Goal: Transaction & Acquisition: Download file/media

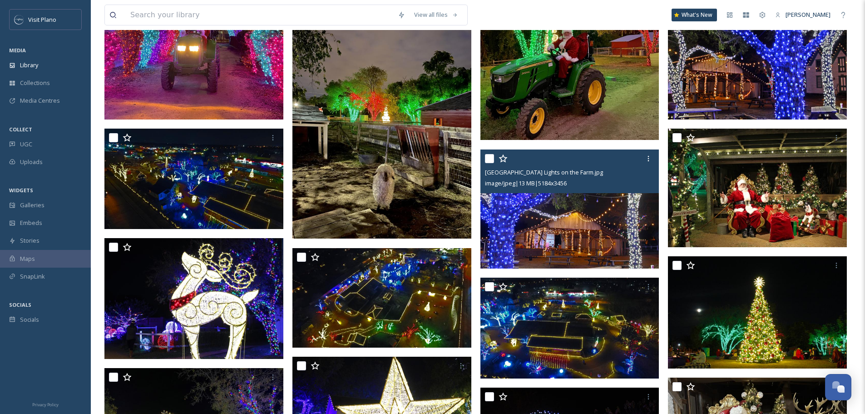
scroll to position [680, 0]
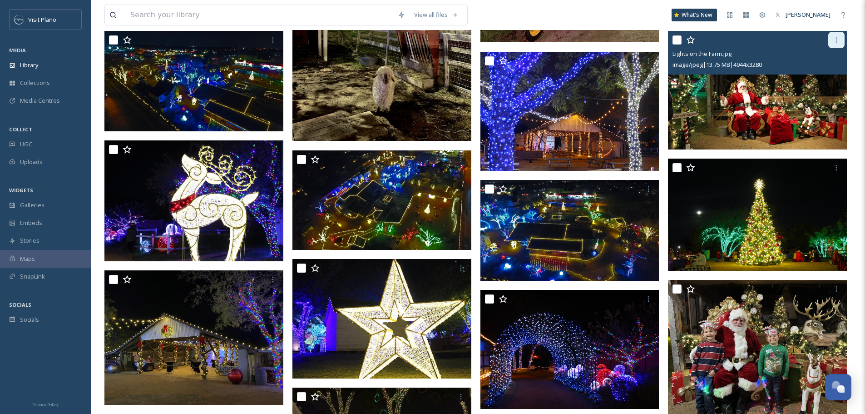
click at [838, 43] on icon at bounding box center [836, 39] width 7 height 7
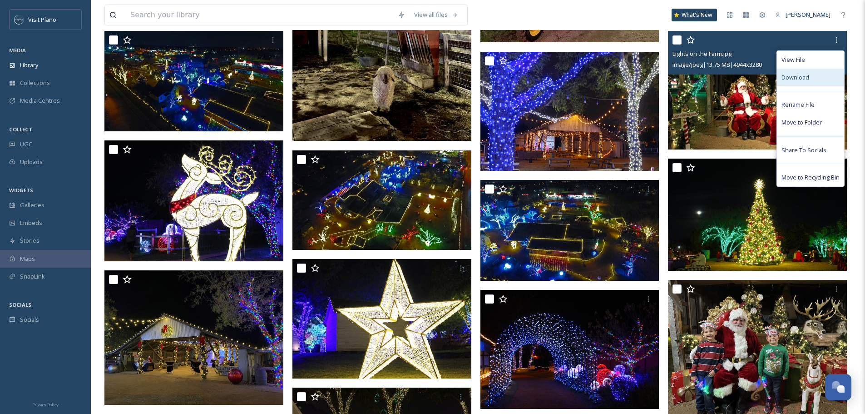
click at [792, 79] on span "Download" at bounding box center [796, 77] width 28 height 9
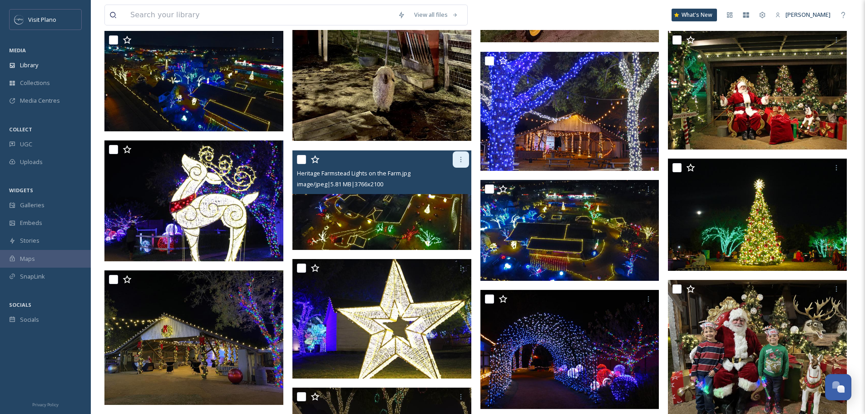
click at [458, 157] on icon at bounding box center [460, 159] width 7 height 7
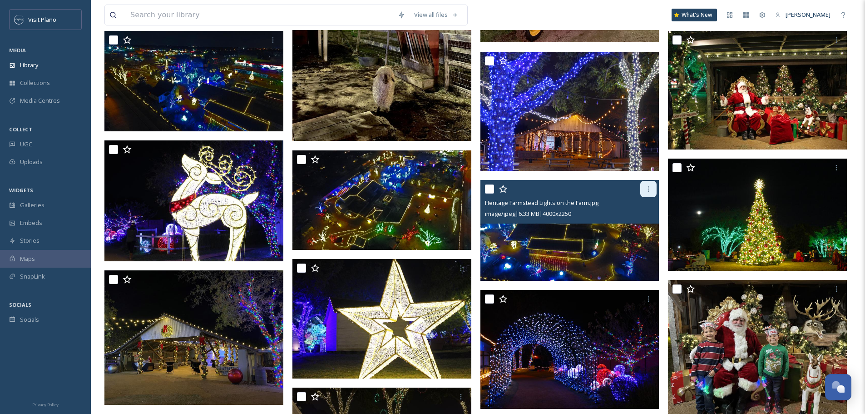
click at [641, 185] on div at bounding box center [648, 189] width 16 height 16
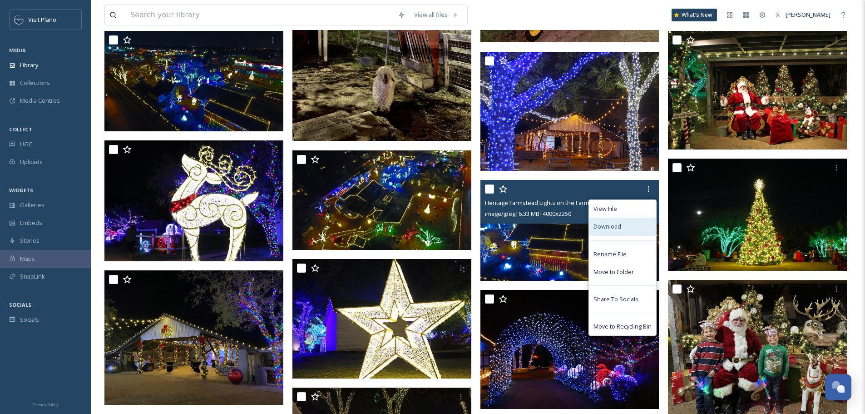
click at [620, 230] on span "Download" at bounding box center [608, 226] width 28 height 9
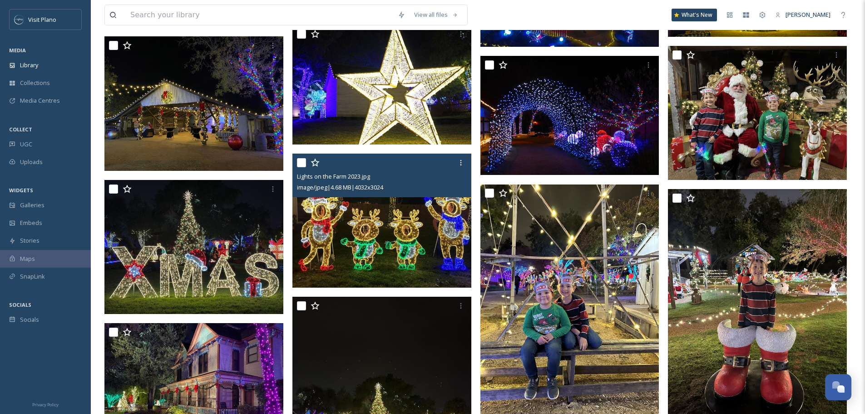
scroll to position [953, 0]
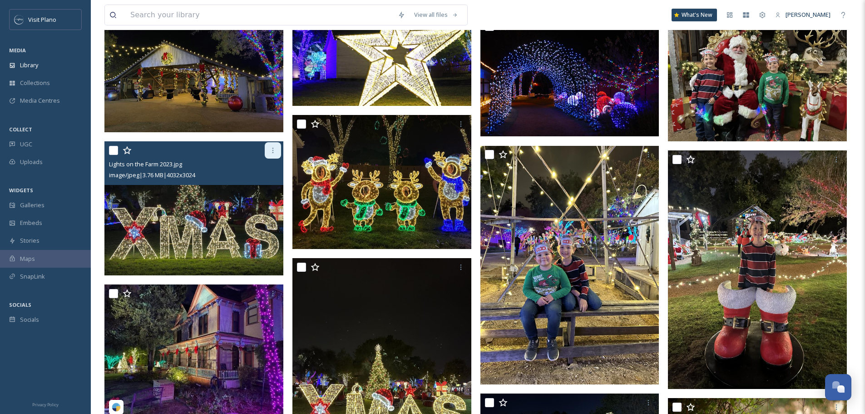
click at [278, 148] on div at bounding box center [273, 150] width 16 height 16
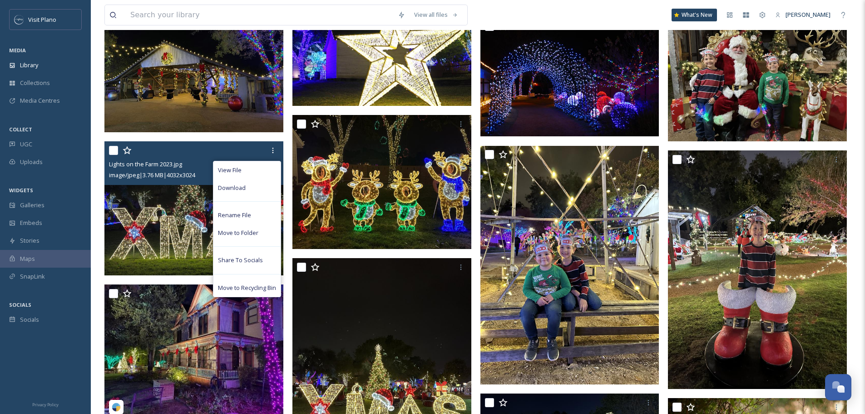
drag, startPoint x: 253, startPoint y: 193, endPoint x: 175, endPoint y: 99, distance: 122.3
click at [253, 192] on div "Download" at bounding box center [246, 188] width 67 height 18
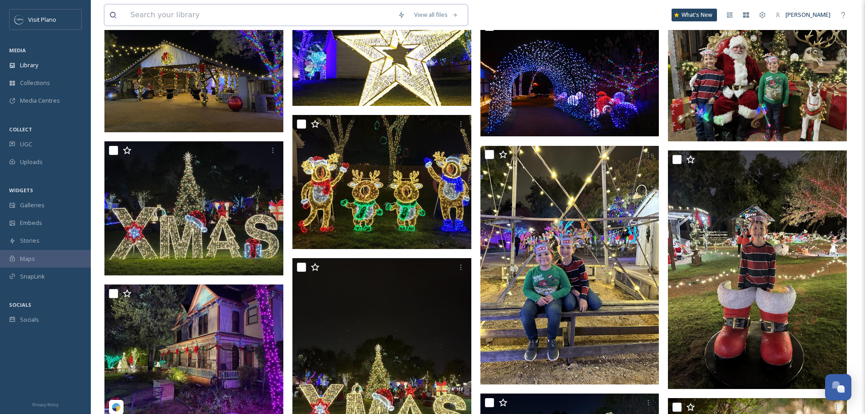
click at [225, 15] on input at bounding box center [260, 15] width 268 height 20
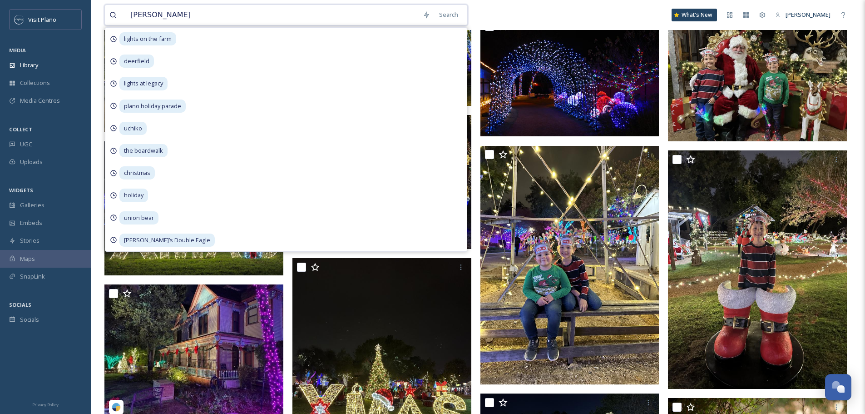
type input "[PERSON_NAME]"
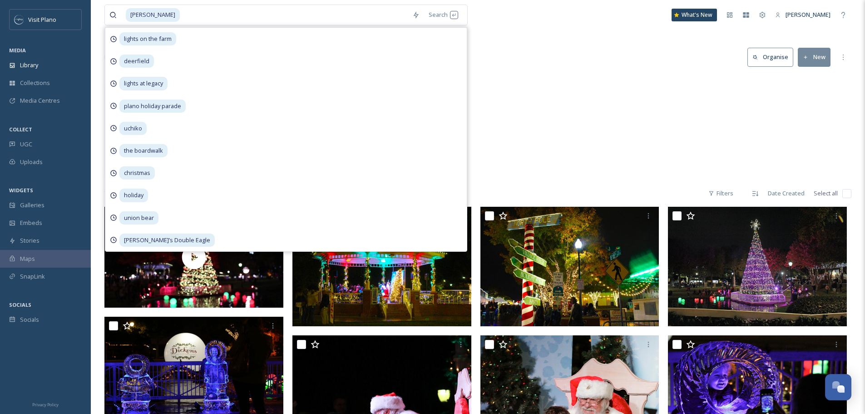
click at [589, 165] on div "Holiday [PERSON_NAME] 49 items" at bounding box center [477, 127] width 747 height 104
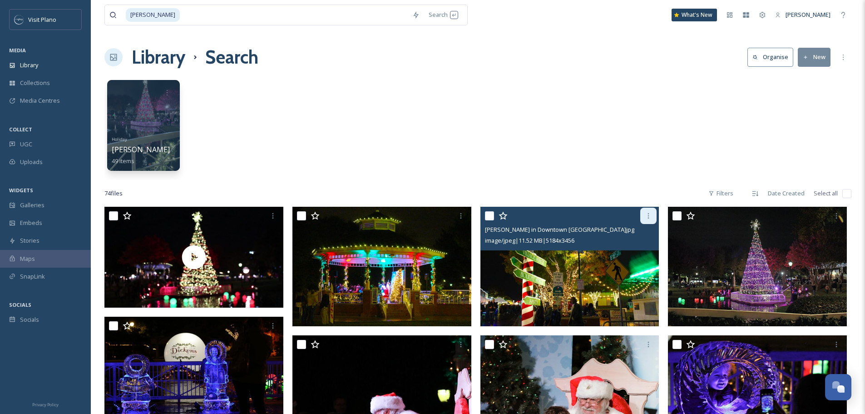
click at [649, 218] on icon at bounding box center [648, 215] width 7 height 7
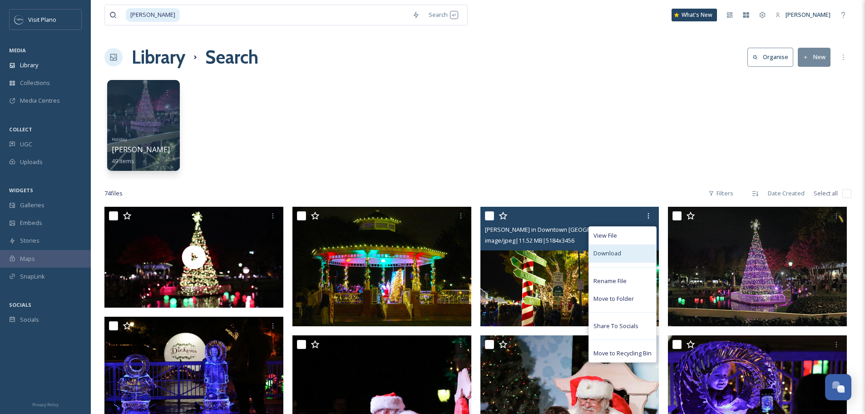
click at [625, 256] on div "Download" at bounding box center [622, 253] width 67 height 18
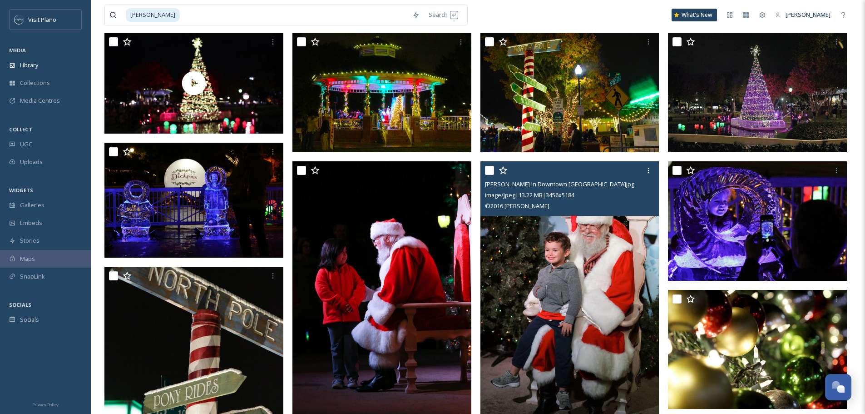
scroll to position [182, 0]
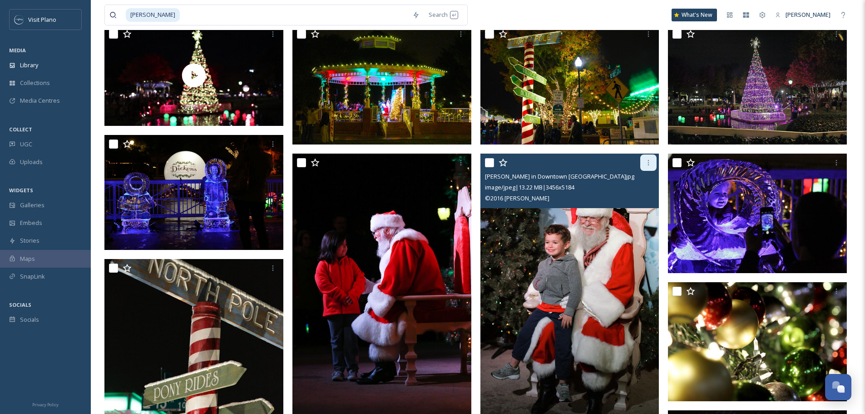
click at [645, 164] on div at bounding box center [648, 162] width 16 height 16
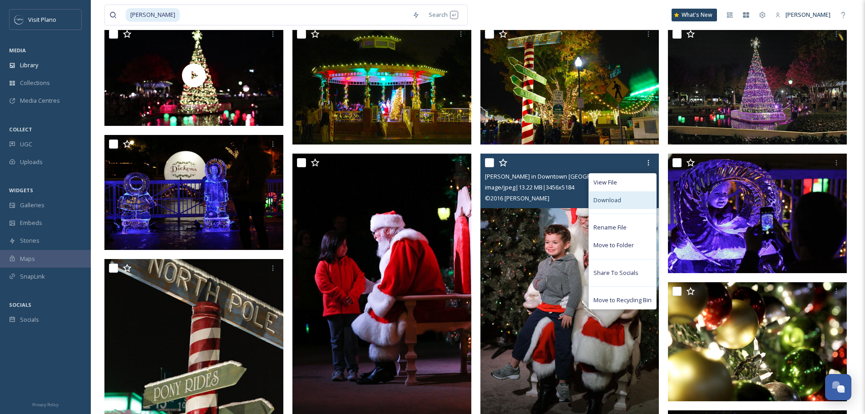
click at [616, 193] on div "Download" at bounding box center [622, 200] width 67 height 18
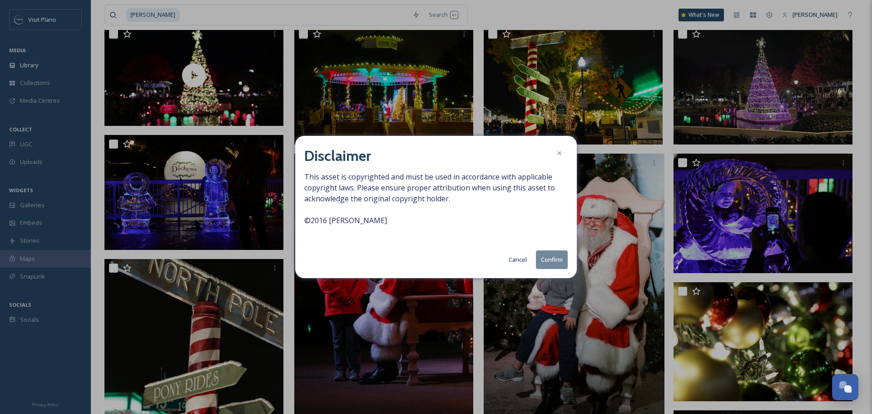
click at [518, 255] on button "Cancel" at bounding box center [517, 260] width 27 height 18
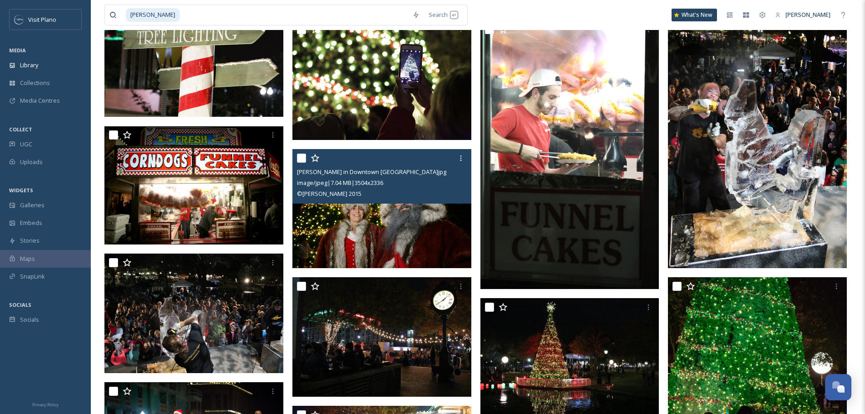
scroll to position [681, 0]
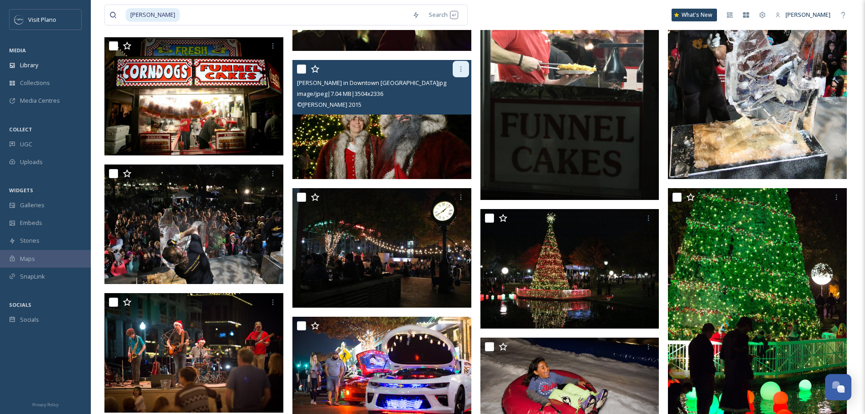
click at [465, 74] on div at bounding box center [461, 69] width 16 height 16
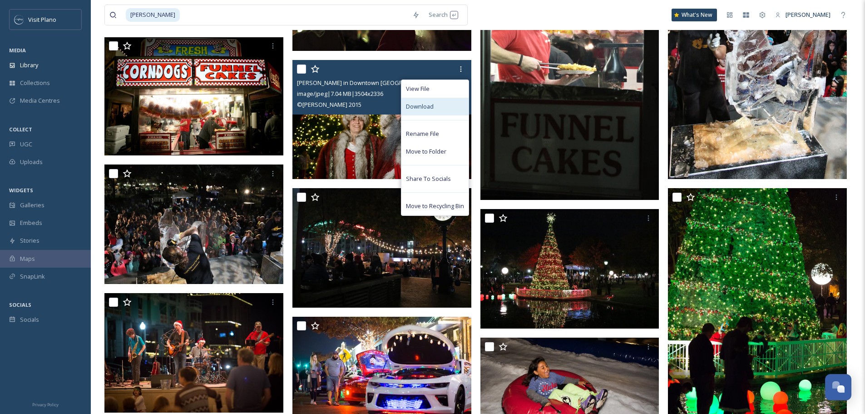
click at [438, 107] on div "Download" at bounding box center [435, 107] width 67 height 18
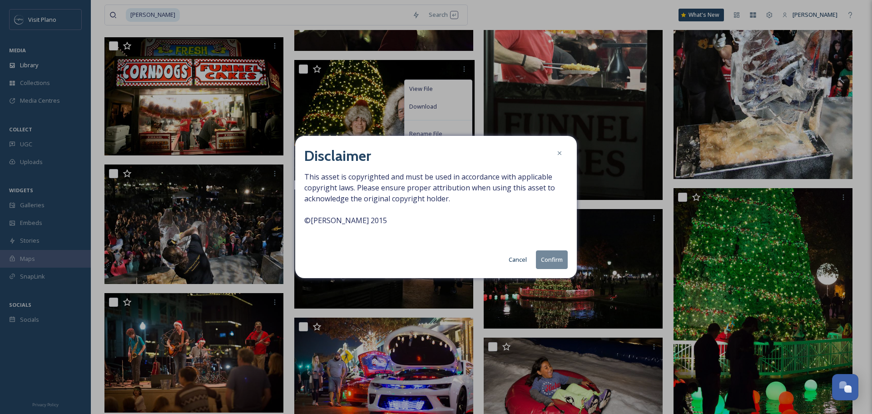
click at [519, 262] on button "Cancel" at bounding box center [517, 260] width 27 height 18
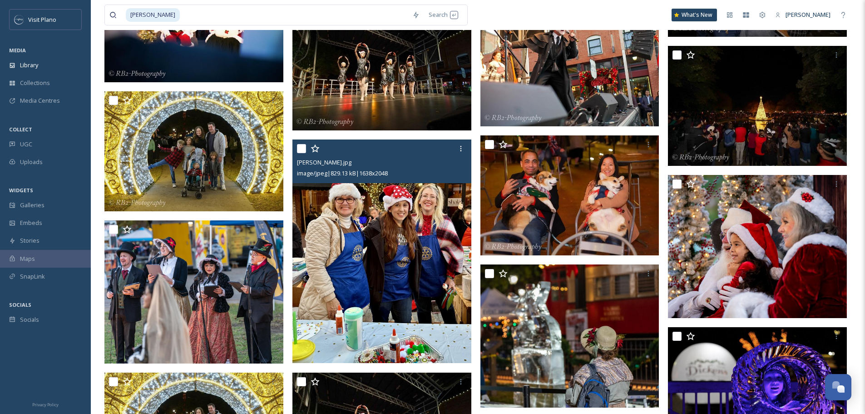
scroll to position [1635, 0]
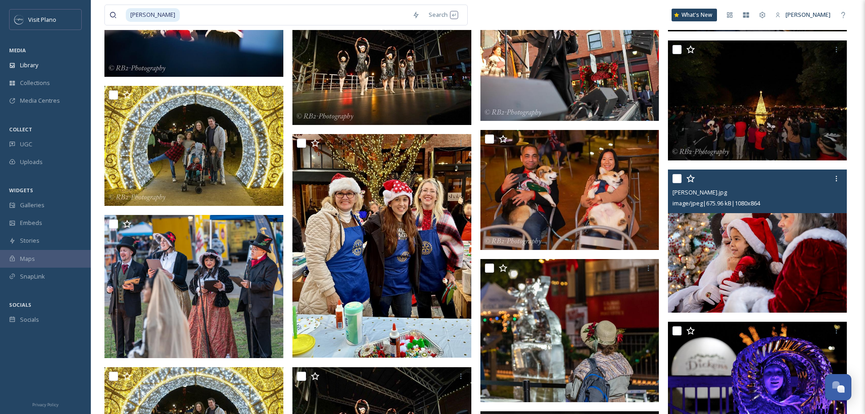
click at [834, 187] on div "[PERSON_NAME].jpg" at bounding box center [759, 192] width 172 height 11
click at [835, 178] on icon at bounding box center [836, 178] width 7 height 7
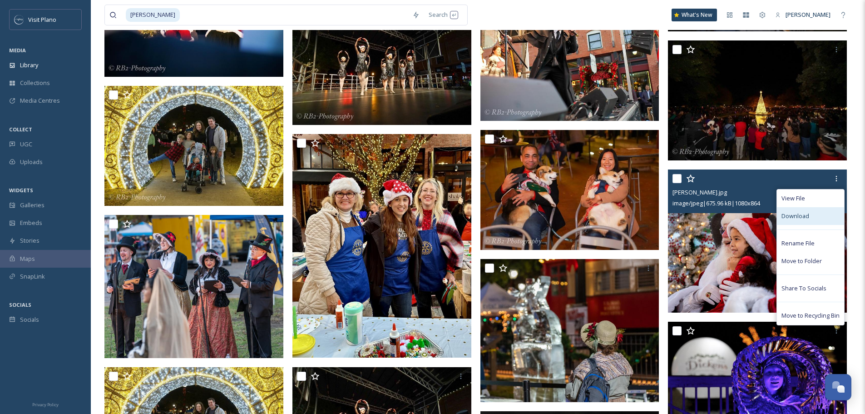
click at [795, 223] on div "Download" at bounding box center [810, 216] width 67 height 18
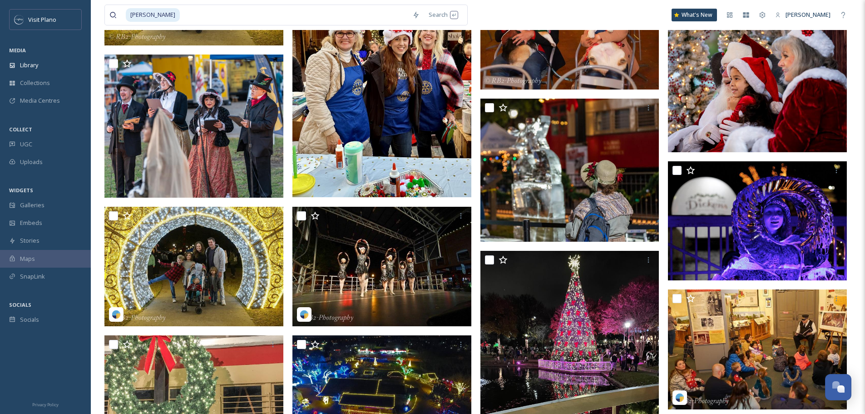
scroll to position [1681, 0]
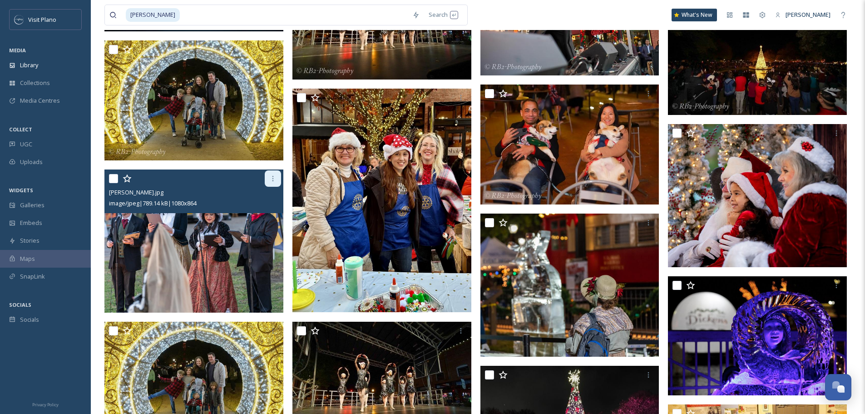
click at [275, 182] on icon at bounding box center [272, 178] width 7 height 7
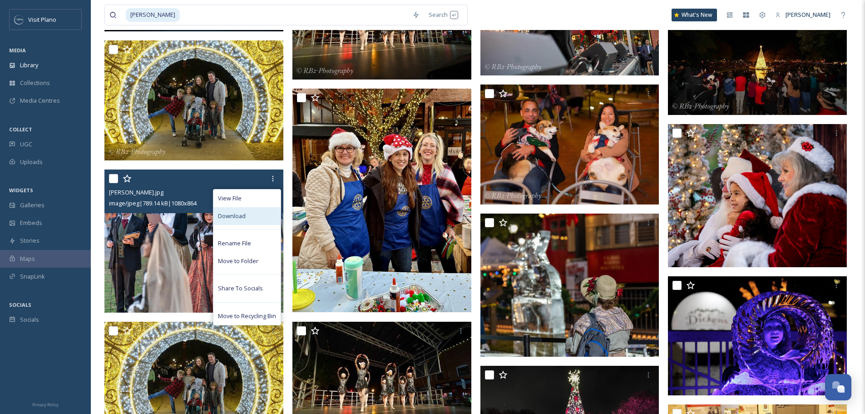
click at [239, 222] on div "Download" at bounding box center [246, 216] width 67 height 18
